Goal: Information Seeking & Learning: Check status

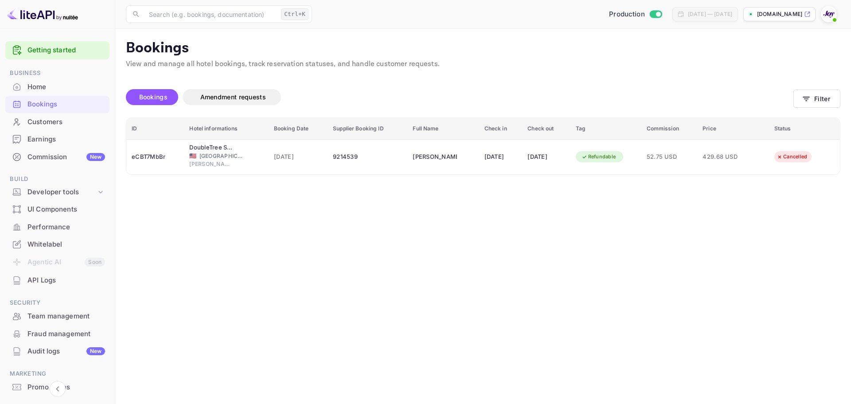
click at [269, 27] on div "​ Ctrl+K ​ Production [DATE] — [DATE] [DOMAIN_NAME]" at bounding box center [483, 14] width 736 height 28
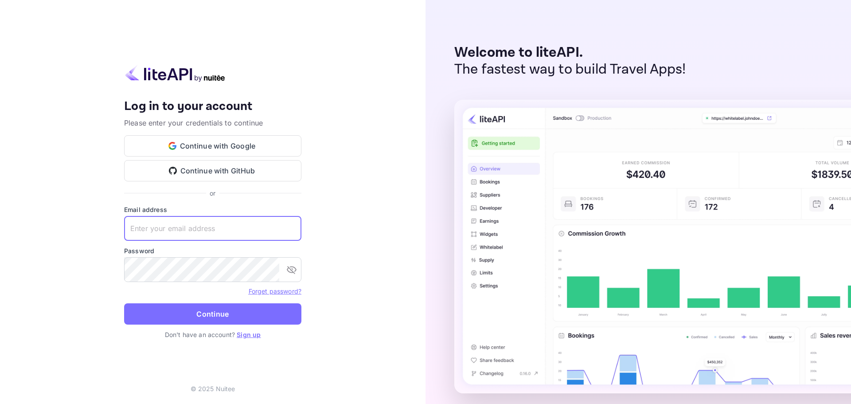
click at [196, 225] on input "text" at bounding box center [212, 228] width 177 height 25
paste input "[EMAIL_ADDRESS][DOMAIN_NAME]"
type input "[EMAIL_ADDRESS][DOMAIN_NAME]"
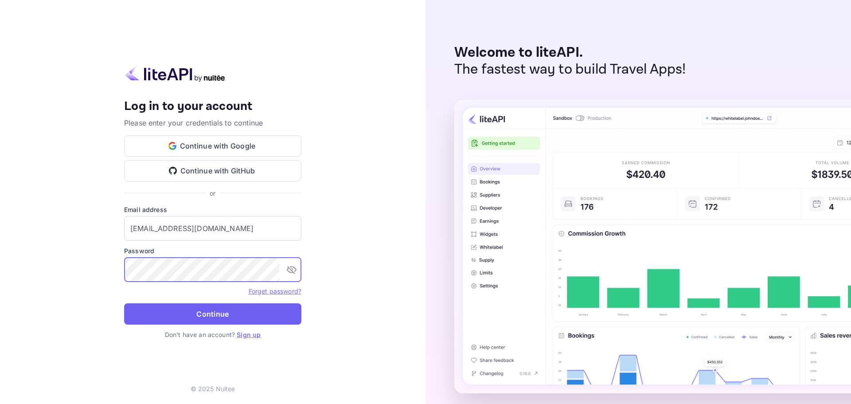
click at [208, 310] on button "Continue" at bounding box center [212, 313] width 177 height 21
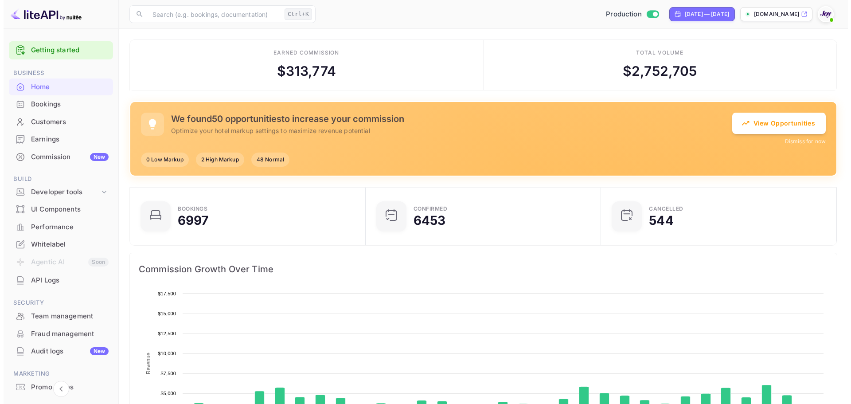
scroll to position [137, 223]
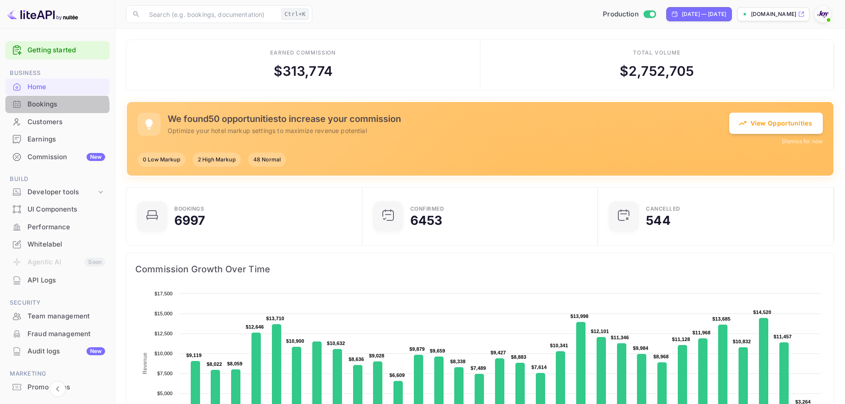
click at [27, 112] on div "Bookings" at bounding box center [57, 104] width 104 height 17
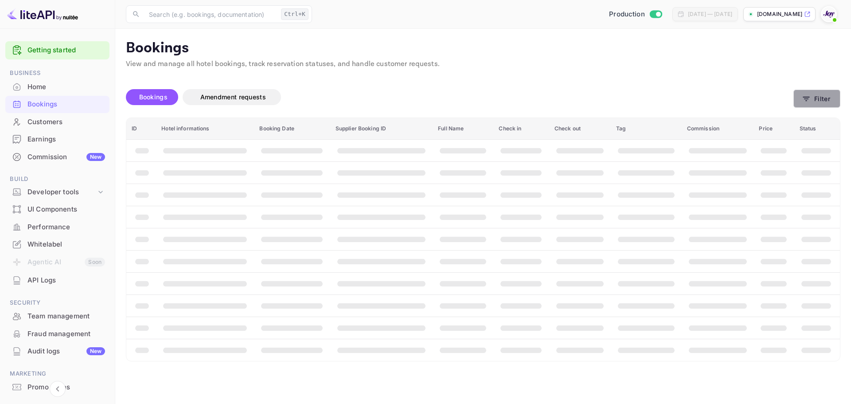
click at [820, 99] on button "Filter" at bounding box center [817, 99] width 47 height 18
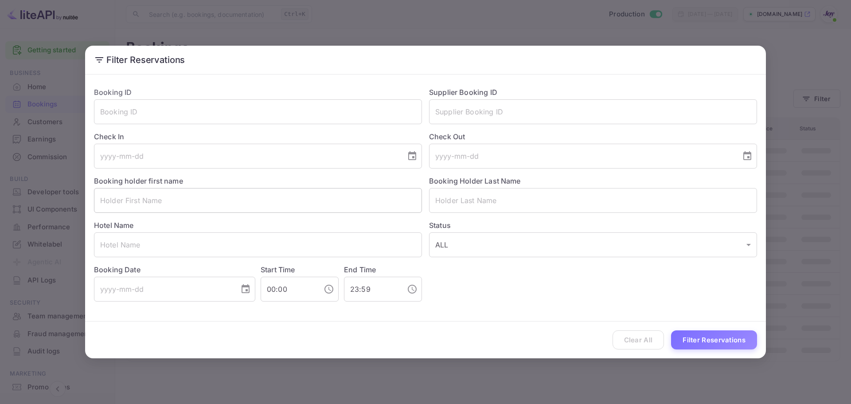
click at [173, 197] on input "text" at bounding box center [258, 200] width 328 height 25
paste input "[PERSON_NAME]"
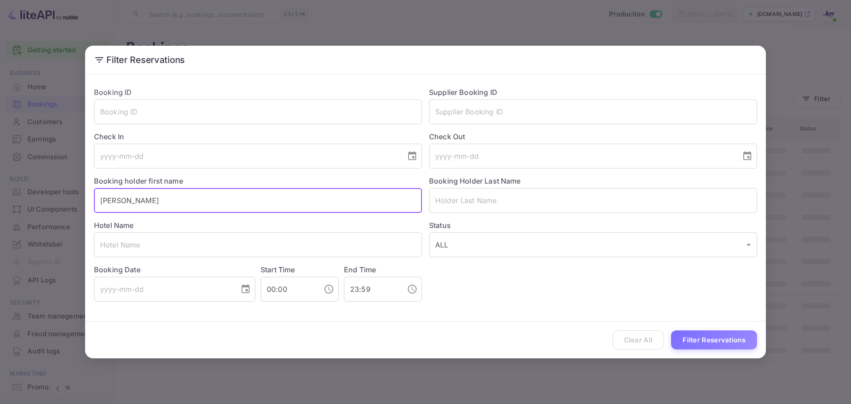
drag, startPoint x: 168, startPoint y: 198, endPoint x: 134, endPoint y: 200, distance: 34.2
click at [134, 200] on input "[PERSON_NAME]" at bounding box center [258, 200] width 328 height 25
type input "[PERSON_NAME]"
click at [545, 199] on input "text" at bounding box center [593, 200] width 328 height 25
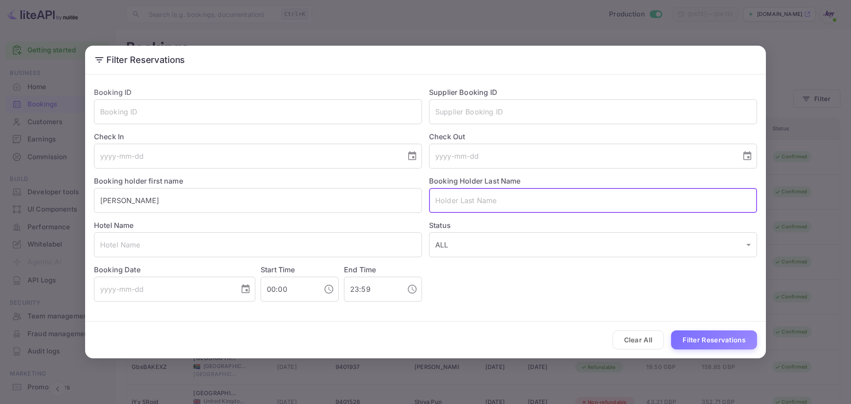
paste input "Matty"
type input "Matty"
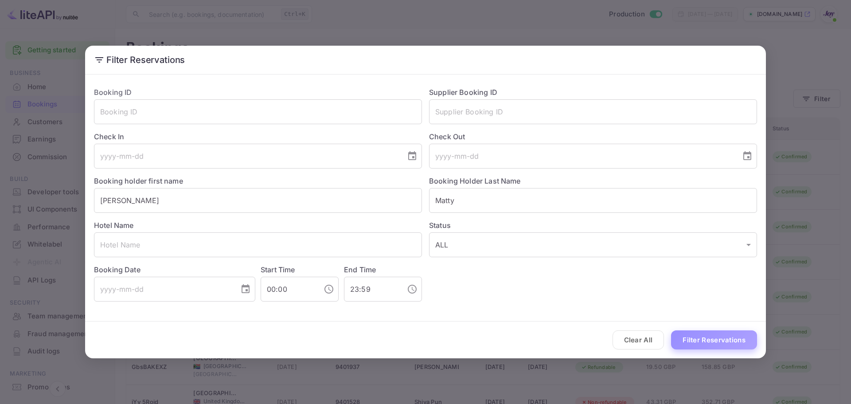
click at [694, 348] on button "Filter Reservations" at bounding box center [714, 339] width 86 height 19
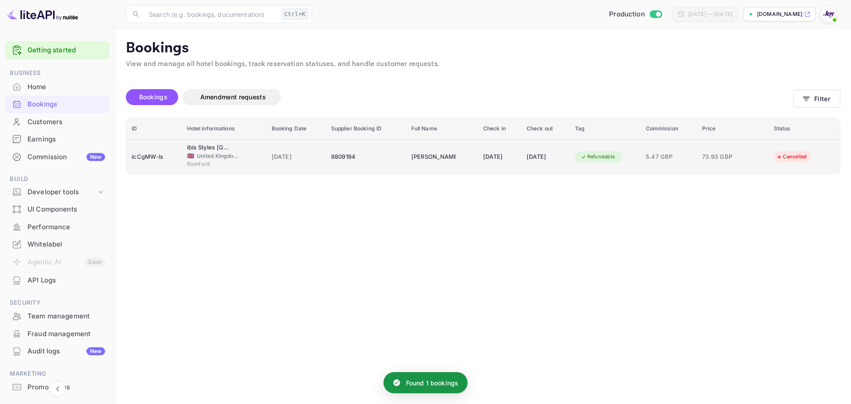
click at [331, 158] on div "8809194" at bounding box center [366, 157] width 70 height 14
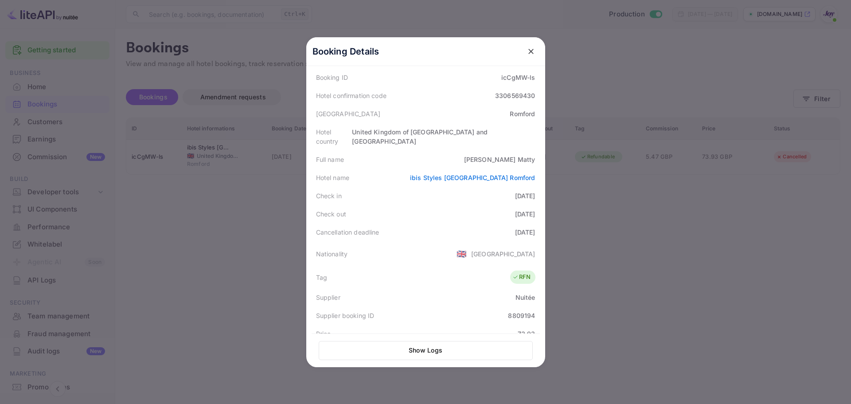
scroll to position [200, 0]
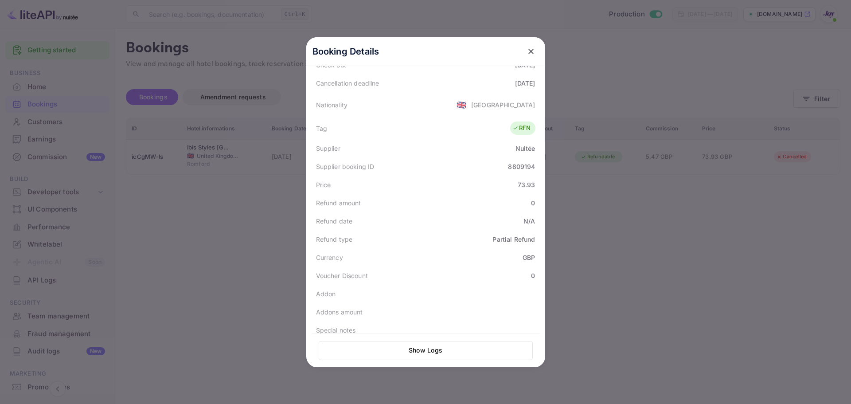
click at [530, 59] on button "close" at bounding box center [531, 51] width 16 height 16
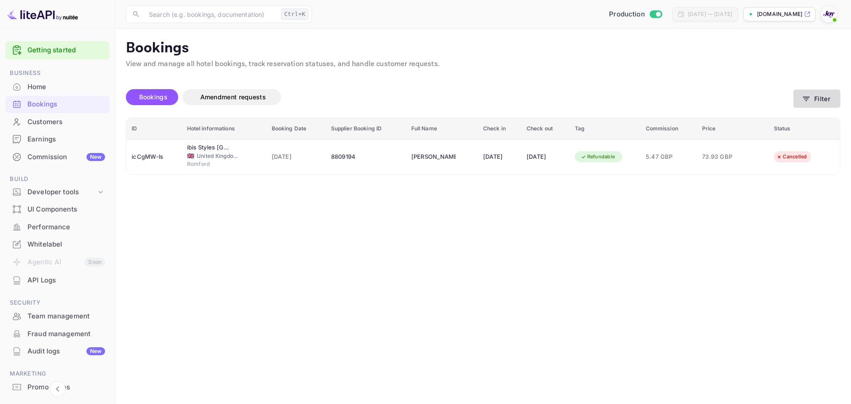
click at [838, 104] on button "Filter" at bounding box center [817, 99] width 47 height 18
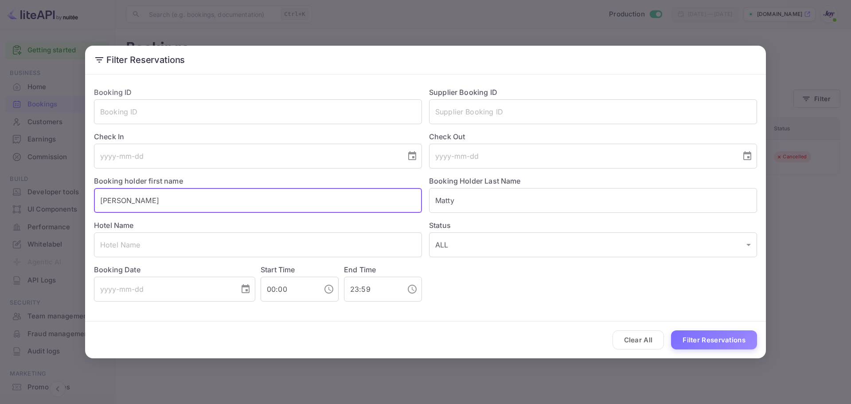
drag, startPoint x: 145, startPoint y: 204, endPoint x: 4, endPoint y: 207, distance: 141.0
click at [4, 207] on div "Filter Reservations Booking ID ​ Supplier Booking ID ​ Check In ​ Check Out ​ B…" at bounding box center [425, 202] width 851 height 404
paste input "[PERSON_NAME]"
drag, startPoint x: 149, startPoint y: 201, endPoint x: 119, endPoint y: 206, distance: 30.5
click at [119, 206] on input "[PERSON_NAME]" at bounding box center [258, 200] width 328 height 25
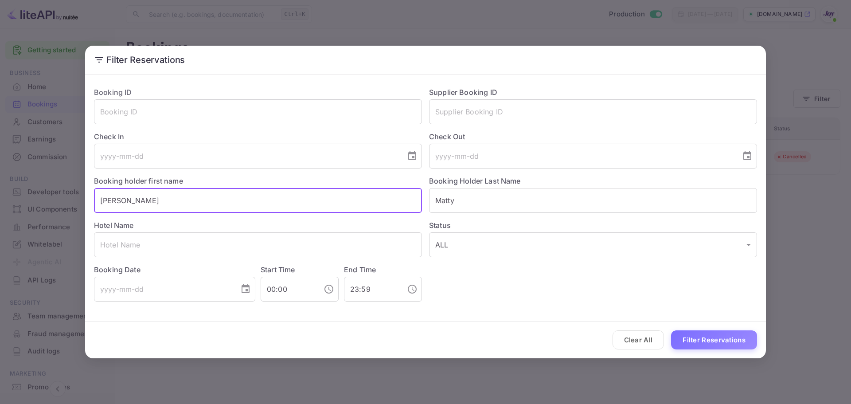
type input "[PERSON_NAME]"
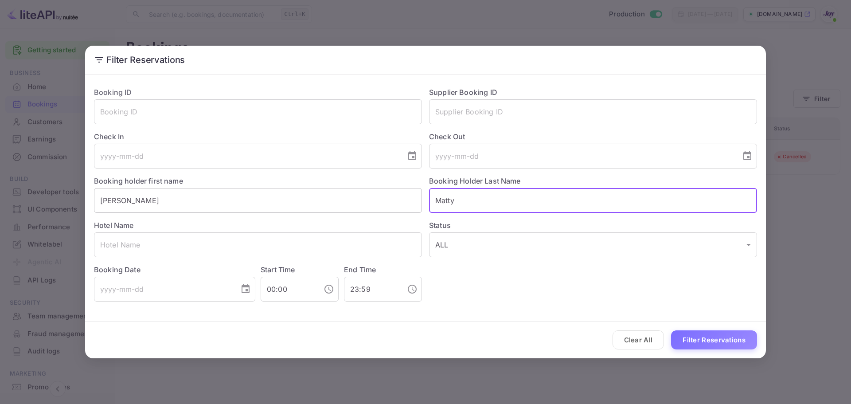
paste input "[PERSON_NAME]"
type input "[PERSON_NAME]"
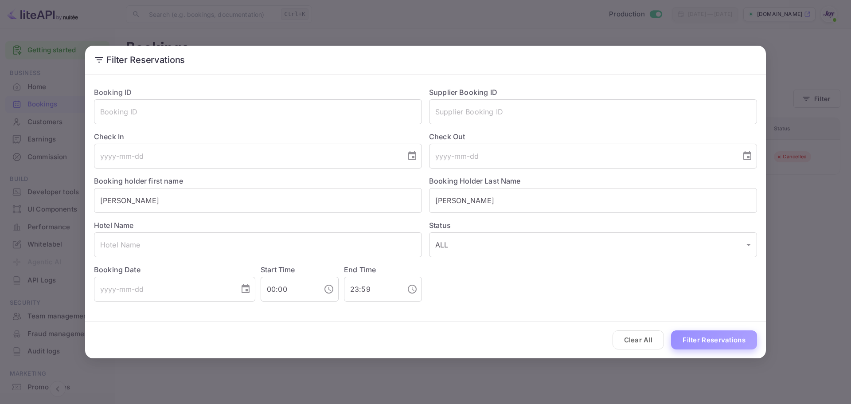
click at [682, 341] on button "Filter Reservations" at bounding box center [714, 339] width 86 height 19
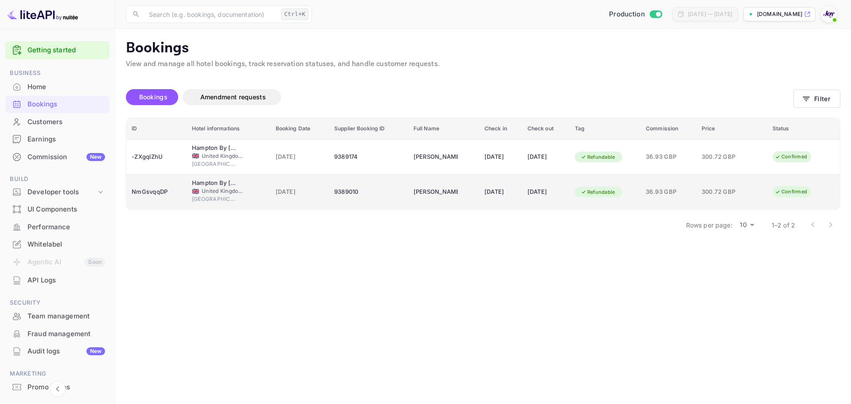
click at [490, 195] on div "[DATE]" at bounding box center [501, 192] width 32 height 14
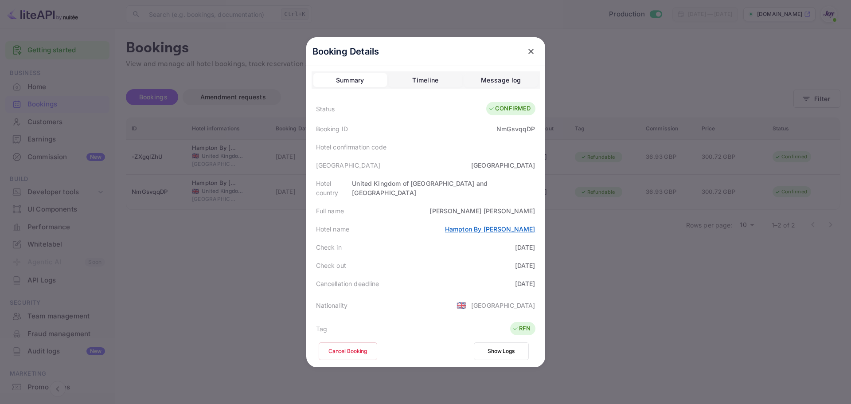
click at [466, 225] on link "Hampton By [PERSON_NAME]" at bounding box center [490, 229] width 90 height 8
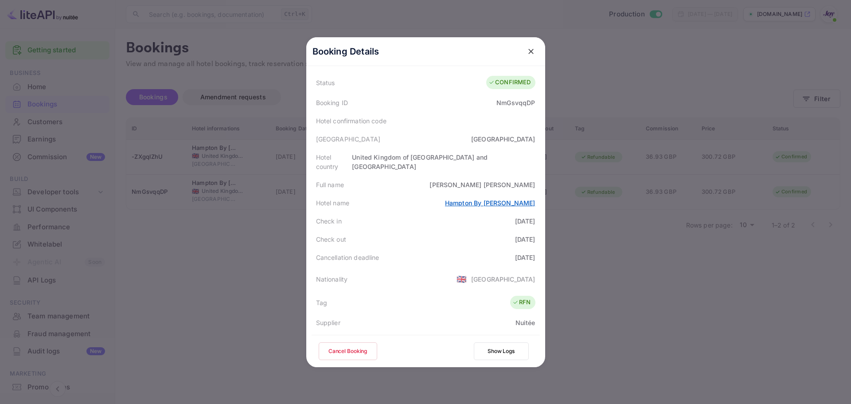
scroll to position [20, 0]
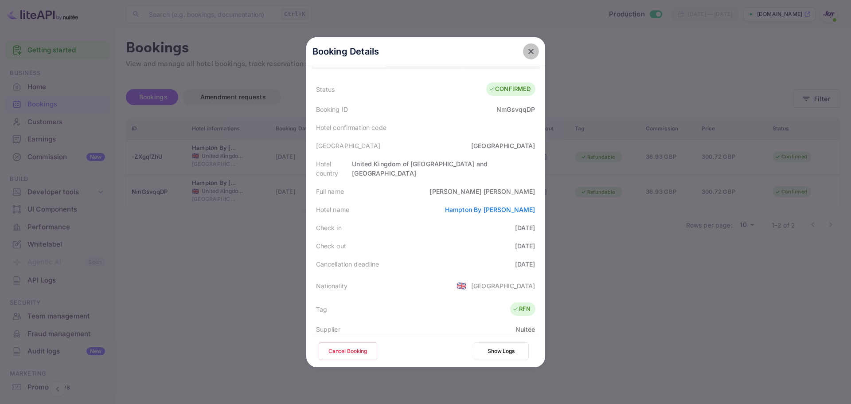
click at [529, 46] on button "close" at bounding box center [531, 51] width 16 height 16
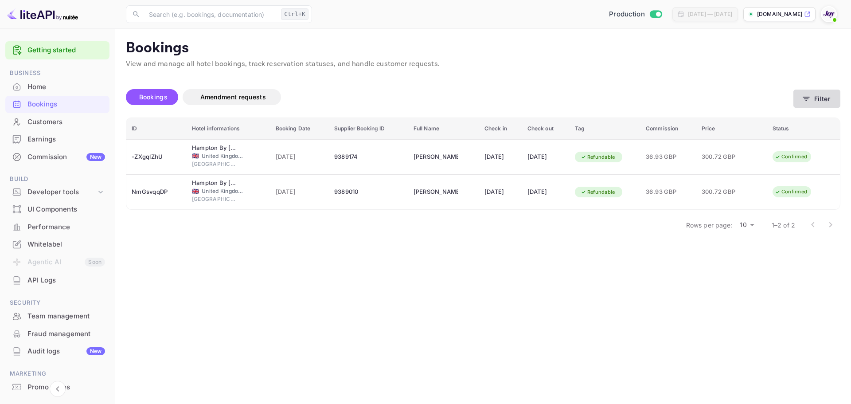
click at [804, 104] on button "Filter" at bounding box center [817, 99] width 47 height 18
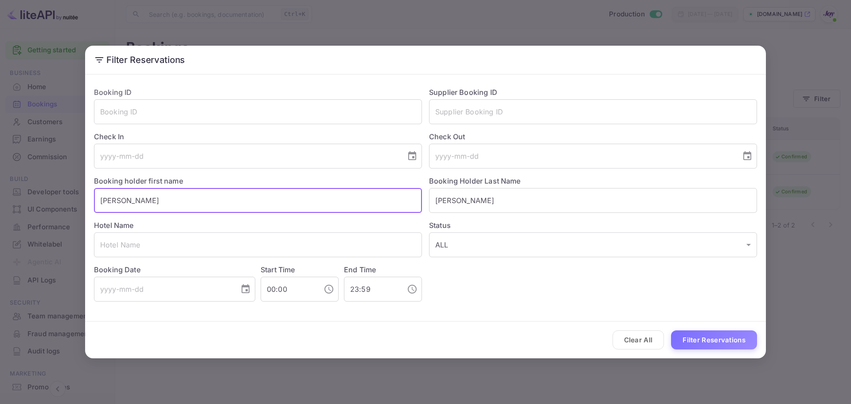
drag, startPoint x: 148, startPoint y: 202, endPoint x: 90, endPoint y: 196, distance: 58.4
click at [91, 196] on div "Booking holder first name [PERSON_NAME]" at bounding box center [254, 191] width 335 height 44
paste input "[PERSON_NAME]"
drag, startPoint x: 160, startPoint y: 200, endPoint x: 128, endPoint y: 204, distance: 31.7
click at [128, 204] on input "[PERSON_NAME]" at bounding box center [258, 200] width 328 height 25
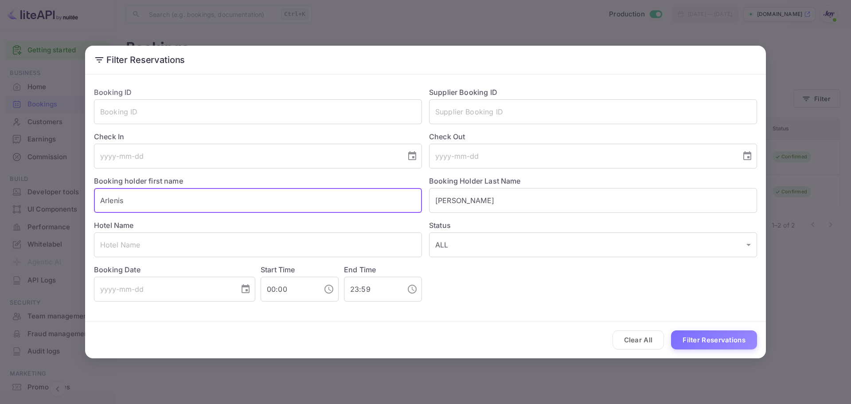
type input "Arlenis"
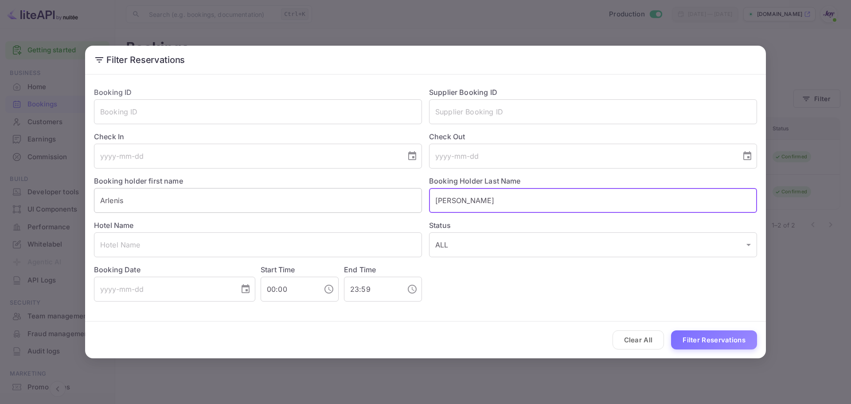
paste input "[PERSON_NAME]"
type input "[PERSON_NAME]"
click at [740, 349] on div "Clear All Filter Reservations" at bounding box center [425, 339] width 681 height 37
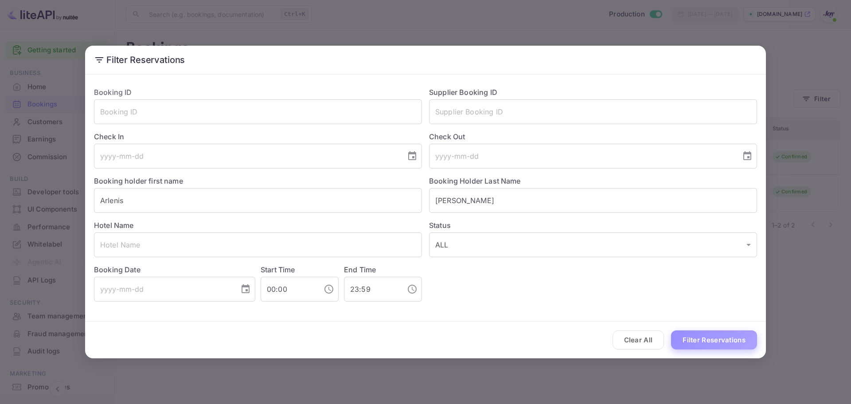
click at [738, 340] on button "Filter Reservations" at bounding box center [714, 339] width 86 height 19
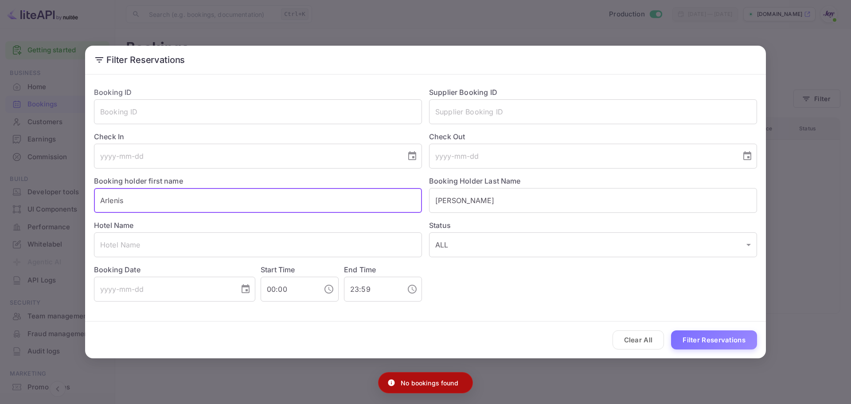
drag, startPoint x: 236, startPoint y: 197, endPoint x: 37, endPoint y: 190, distance: 199.7
click at [37, 190] on div "Filter Reservations Booking ID ​ Supplier Booking ID ​ Check In ​ Check Out ​ B…" at bounding box center [425, 202] width 851 height 404
click at [697, 341] on button "Filter Reservations" at bounding box center [714, 339] width 86 height 19
